Goal: Check status: Check status

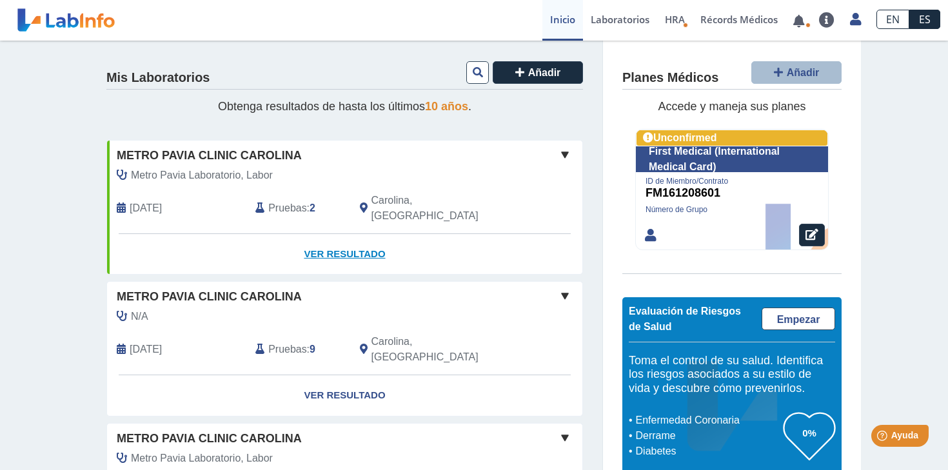
click at [329, 237] on link "Ver Resultado" at bounding box center [344, 254] width 475 height 41
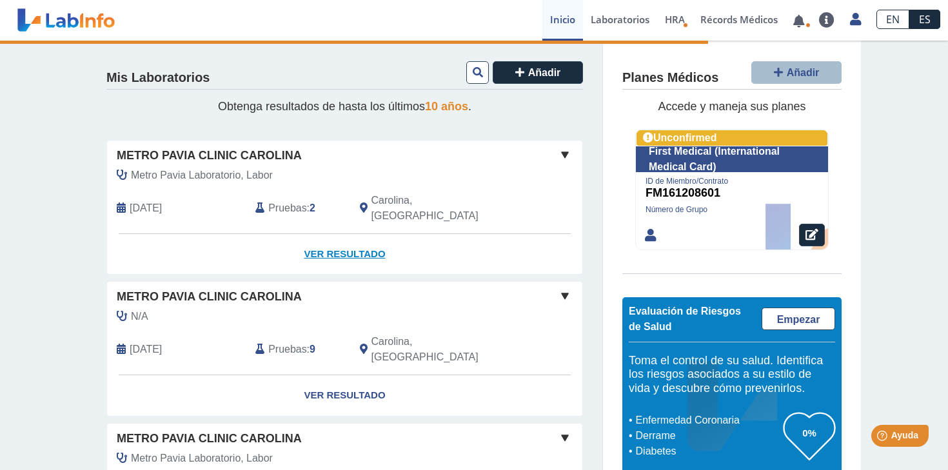
click at [329, 237] on link "Ver Resultado" at bounding box center [344, 254] width 475 height 41
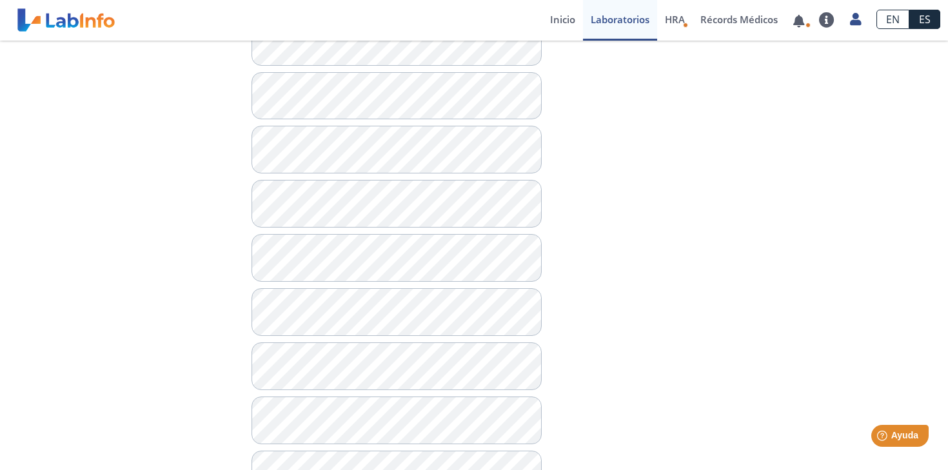
scroll to position [726, 0]
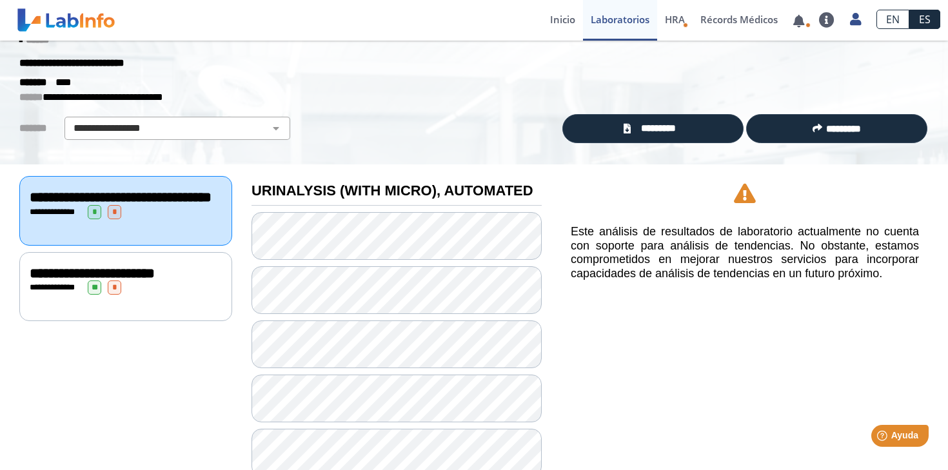
scroll to position [33, 0]
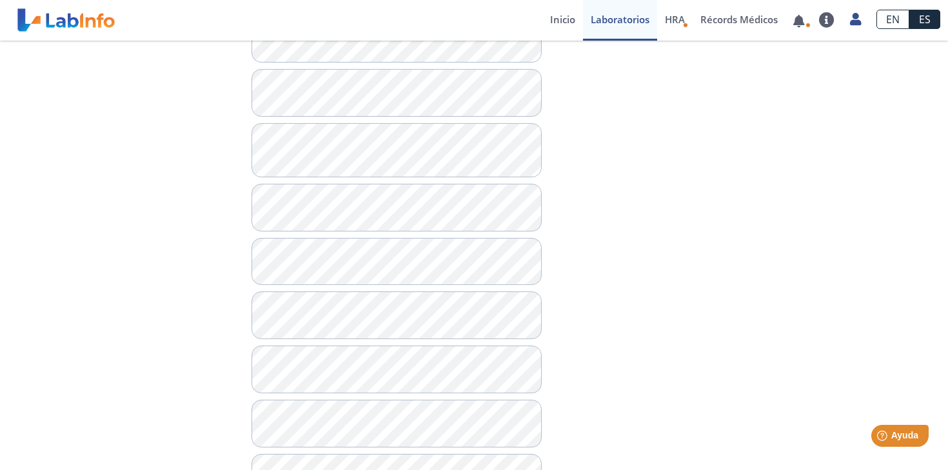
scroll to position [500, 0]
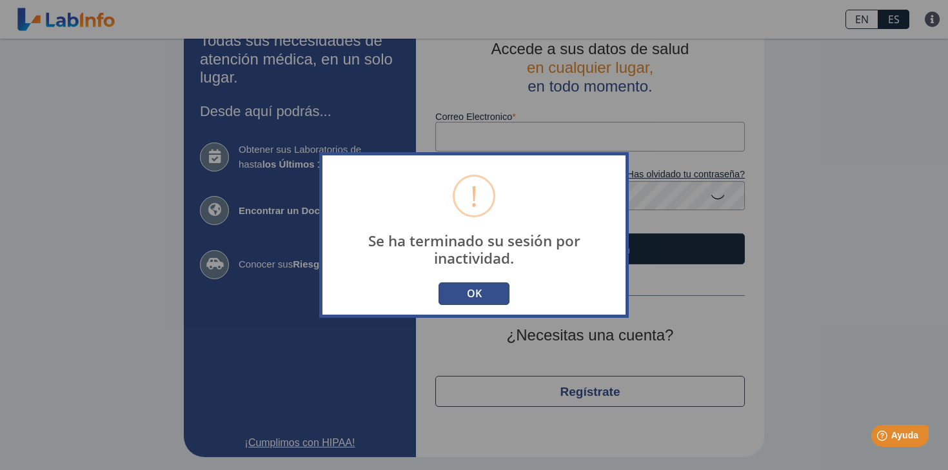
scroll to position [32, 0]
click at [469, 286] on button "OK" at bounding box center [473, 293] width 71 height 23
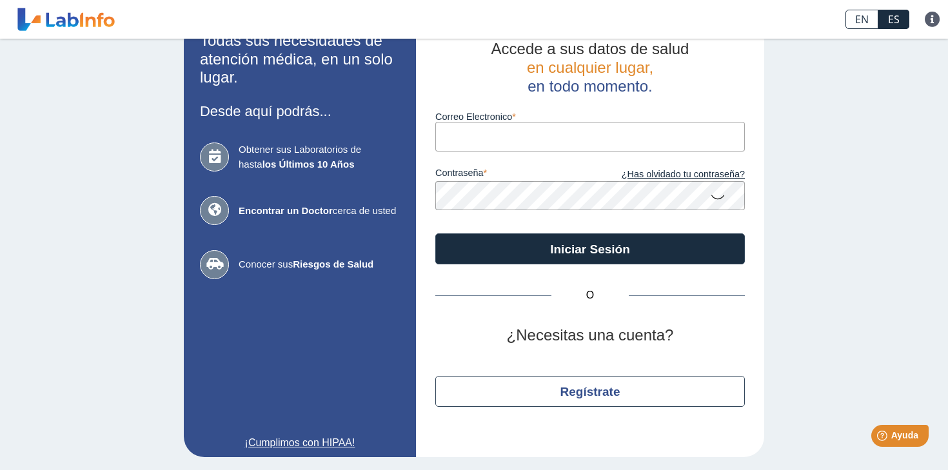
click at [482, 142] on input "Correo Electronico" at bounding box center [589, 136] width 309 height 29
type input "[EMAIL_ADDRESS][DOMAIN_NAME]"
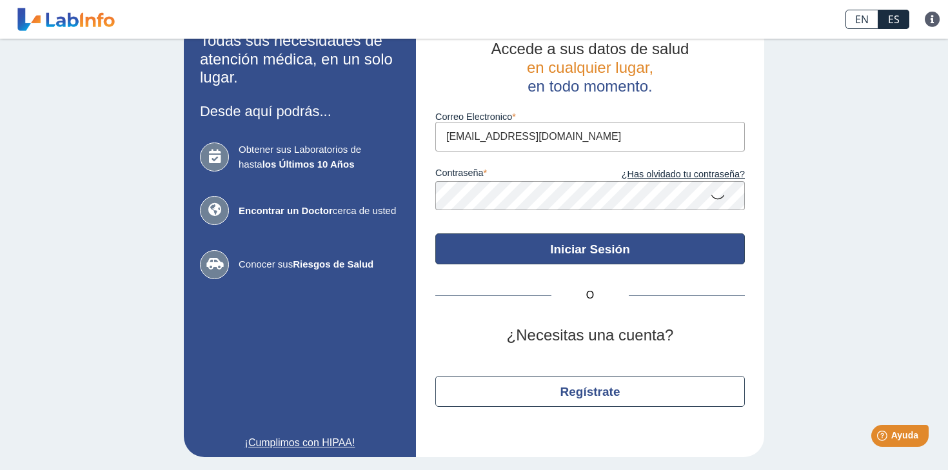
click at [593, 253] on button "Iniciar Sesión" at bounding box center [589, 248] width 309 height 31
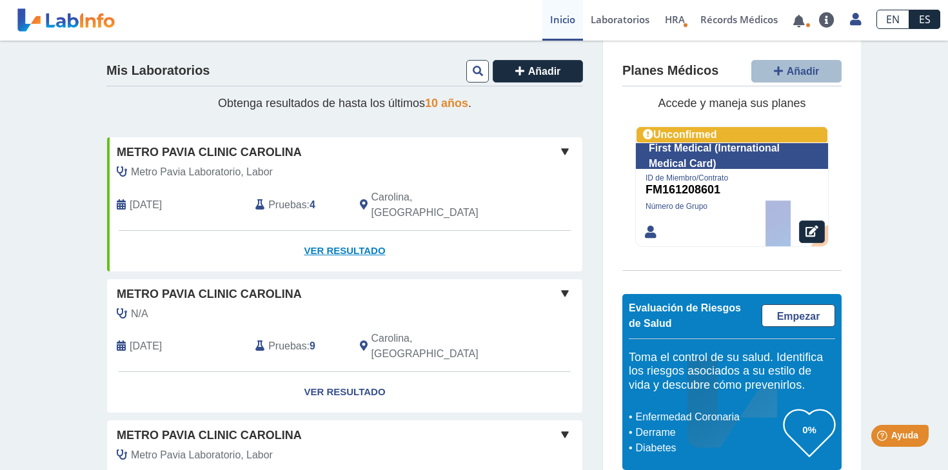
click at [331, 233] on link "Ver Resultado" at bounding box center [344, 251] width 475 height 41
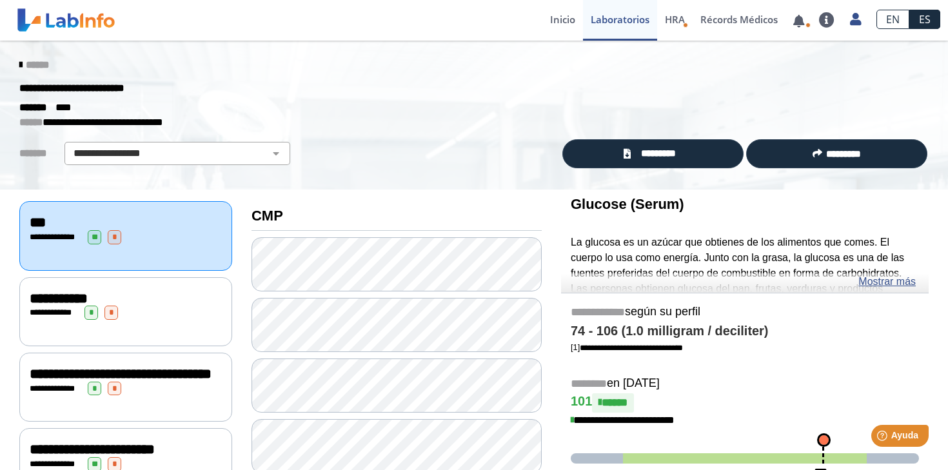
click at [164, 297] on div "**********" at bounding box center [126, 298] width 192 height 15
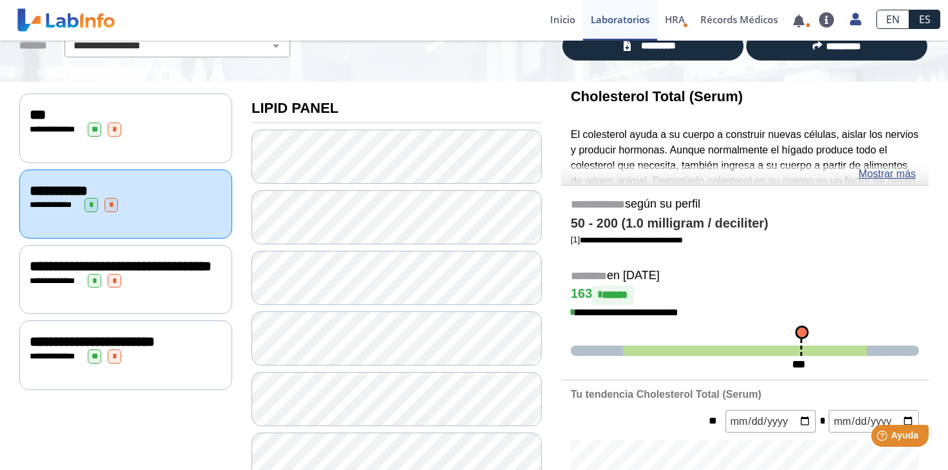
scroll to position [106, 0]
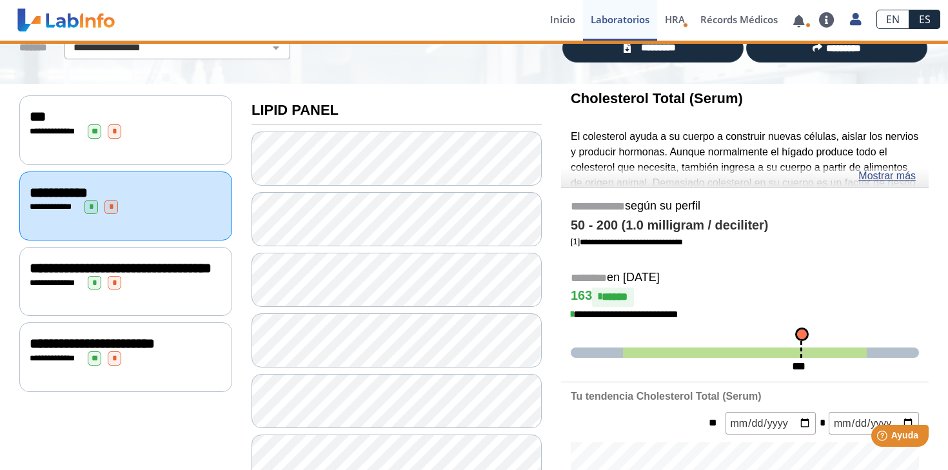
scroll to position [187, 0]
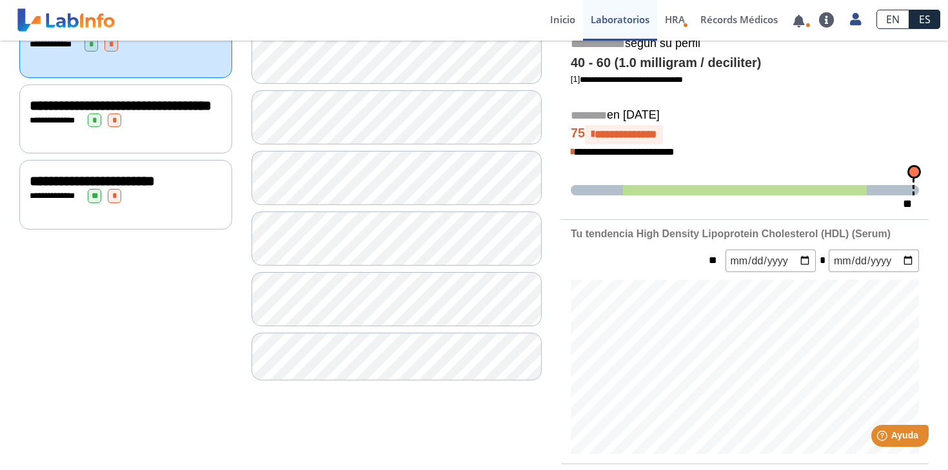
scroll to position [267, 0]
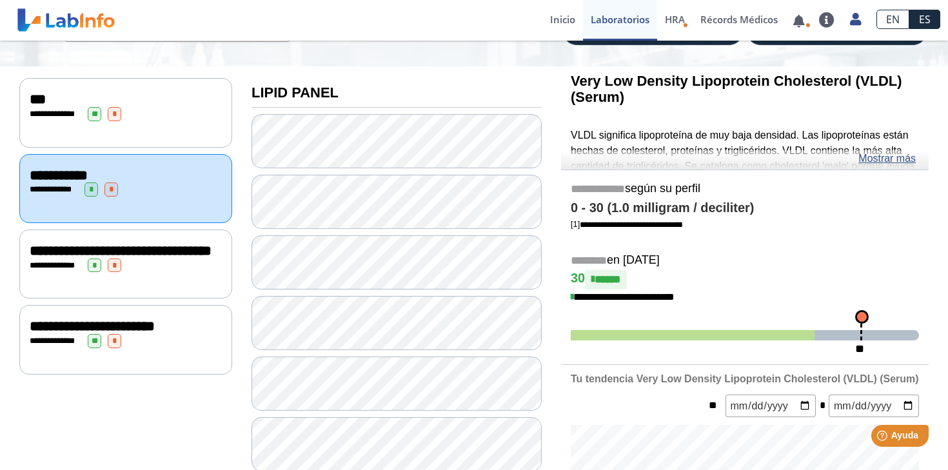
scroll to position [123, 0]
click at [873, 157] on link "Mostrar más" at bounding box center [886, 159] width 57 height 15
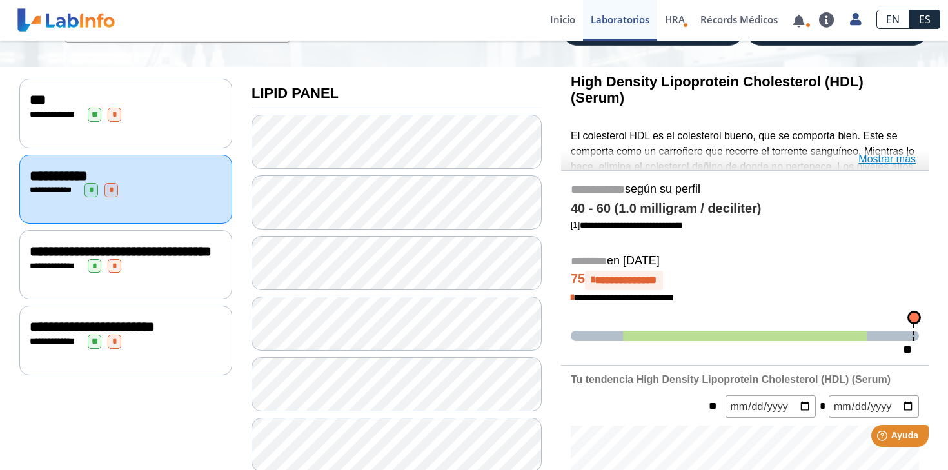
click at [875, 161] on link "Mostrar más" at bounding box center [886, 159] width 57 height 15
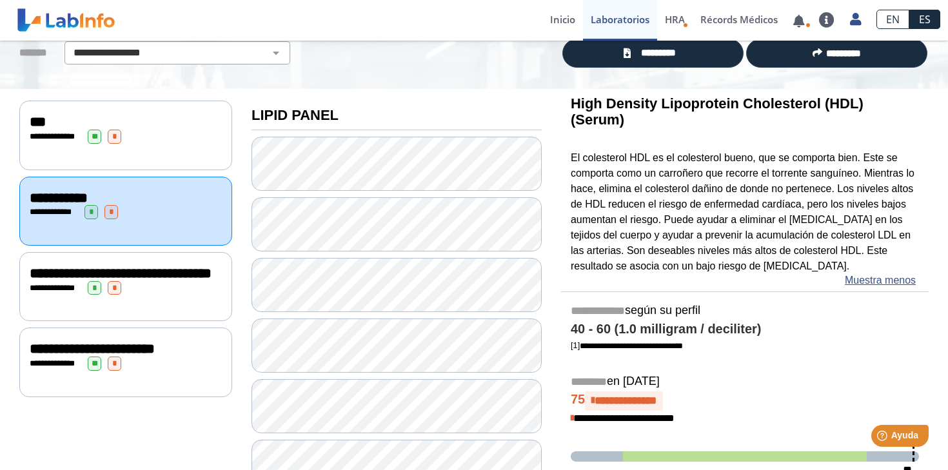
scroll to position [95, 0]
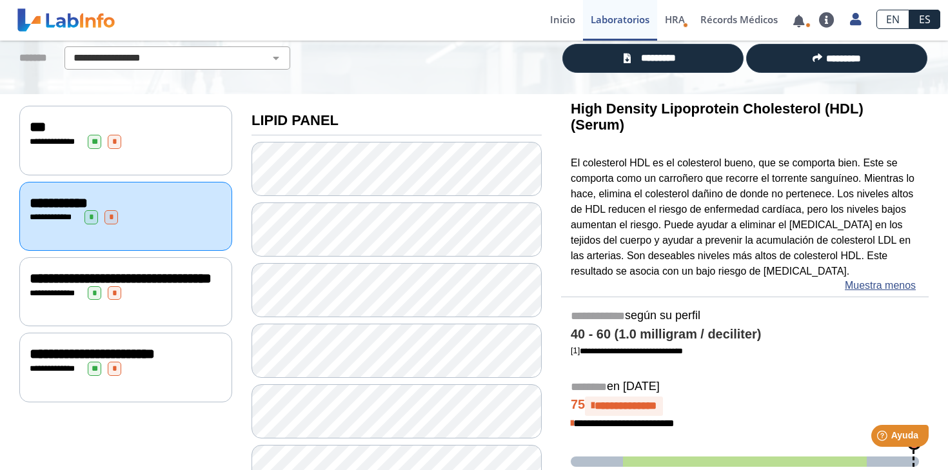
click at [104, 311] on div "**********" at bounding box center [125, 291] width 213 height 69
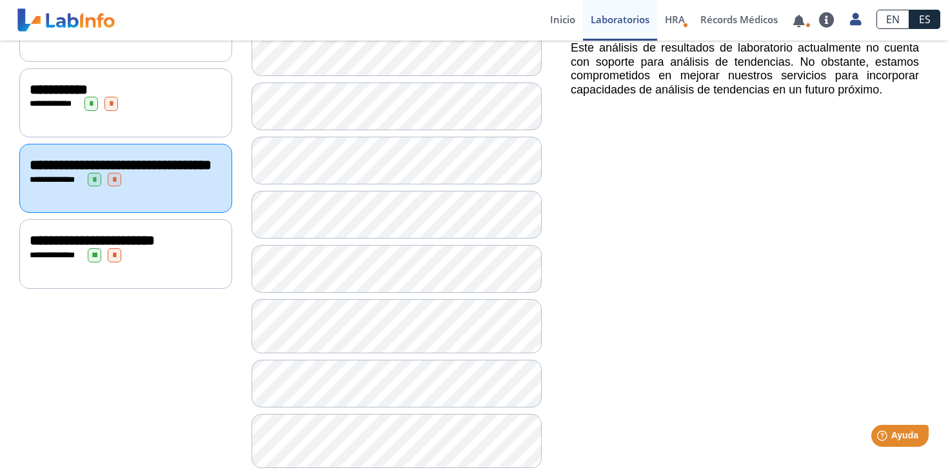
scroll to position [206, 0]
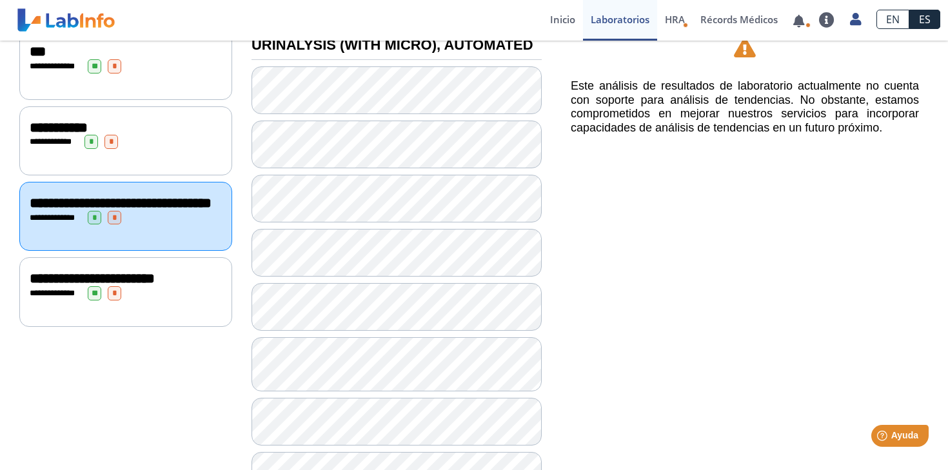
scroll to position [159, 0]
